Goal: Transaction & Acquisition: Subscribe to service/newsletter

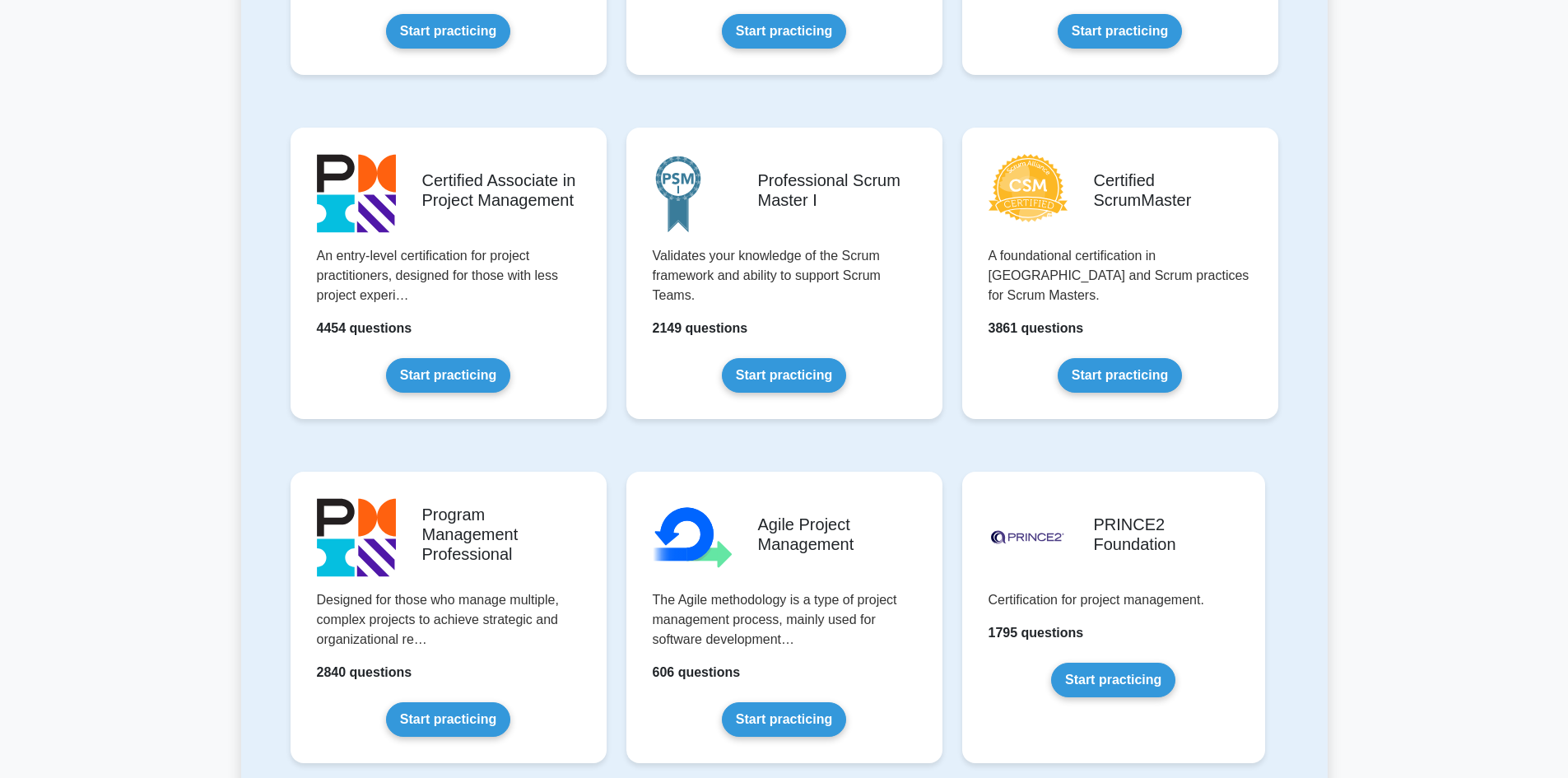
scroll to position [599, 0]
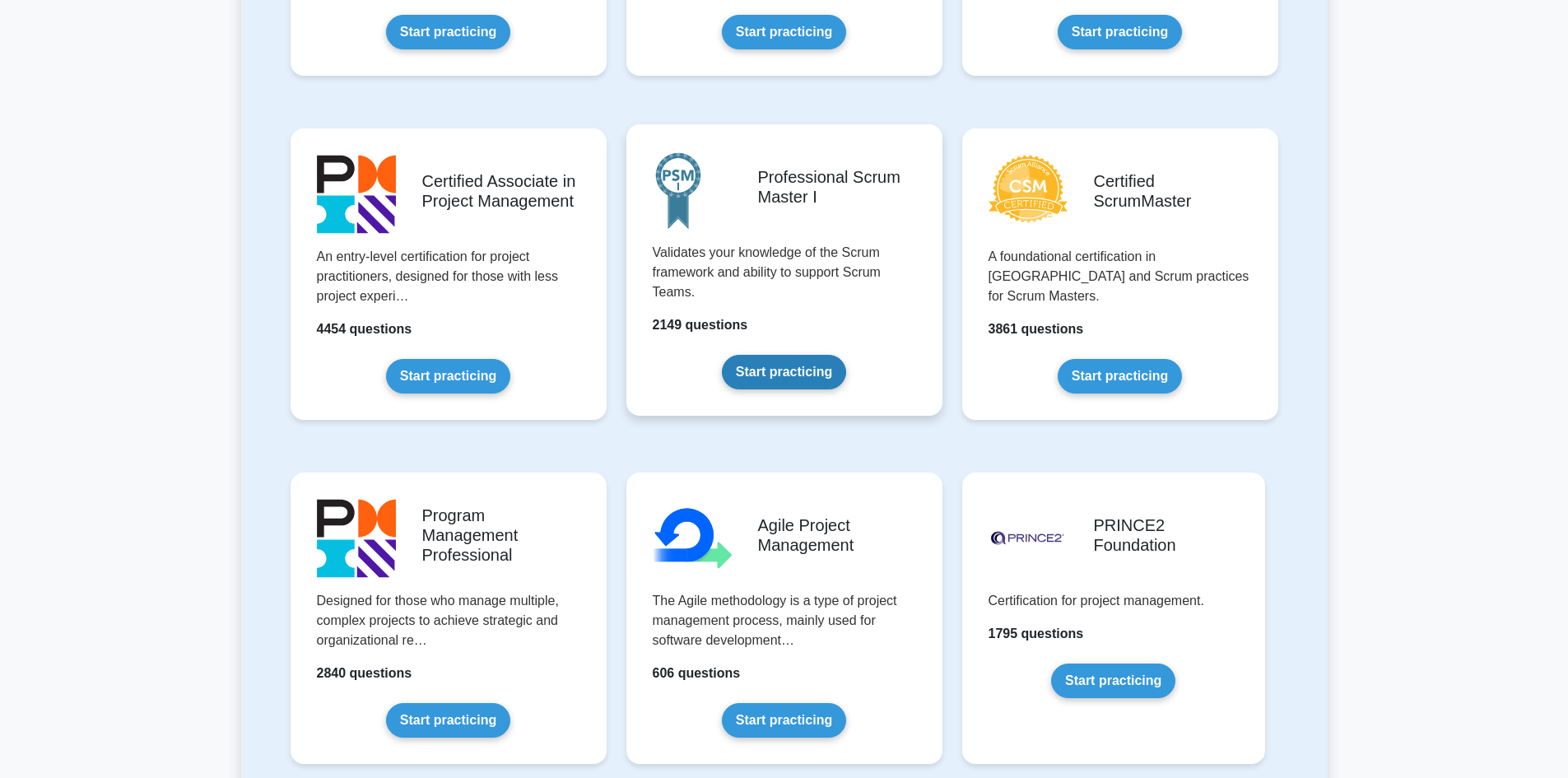
click at [788, 372] on link "Start practicing" at bounding box center [784, 372] width 124 height 34
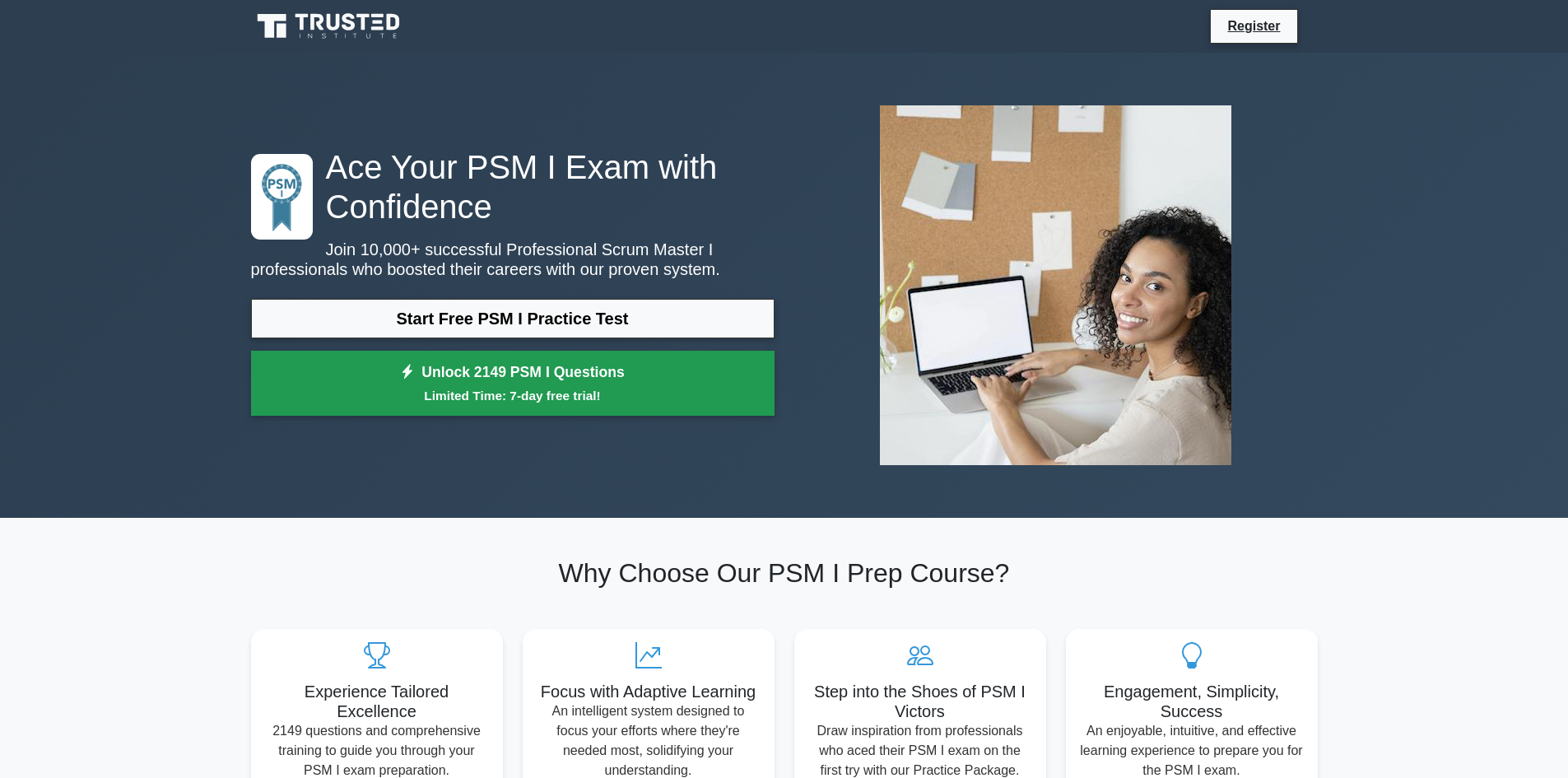
click at [318, 378] on link "Unlock 2149 PSM I Questions Limited Time: 7-day free trial!" at bounding box center [513, 384] width 524 height 66
